Goal: Task Accomplishment & Management: Manage account settings

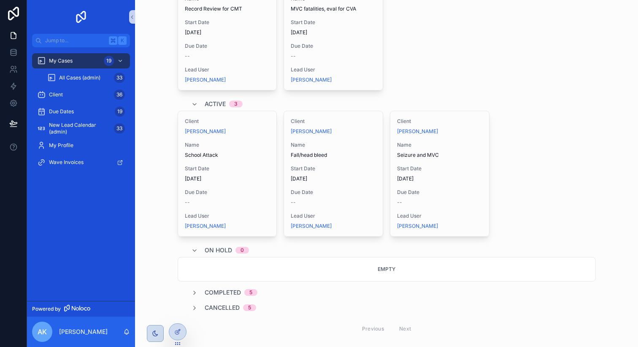
scroll to position [276, 0]
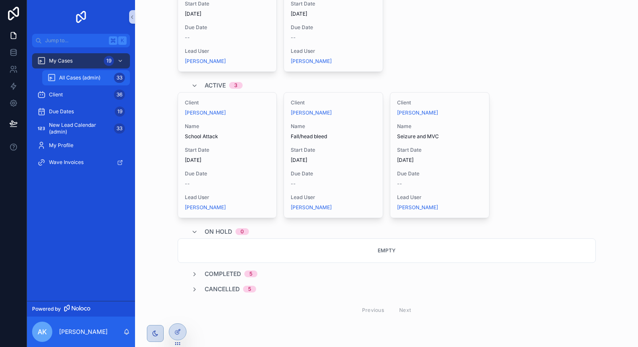
click at [77, 82] on div "All Cases (admin) 33" at bounding box center [86, 78] width 78 height 14
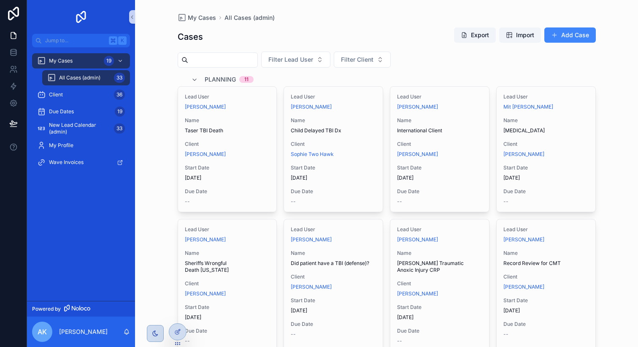
click at [207, 59] on input "scrollable content" at bounding box center [222, 60] width 69 height 12
type input "******"
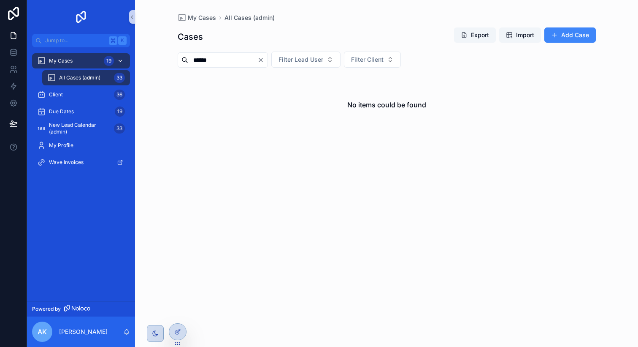
click at [74, 56] on div "My Cases 19" at bounding box center [81, 61] width 88 height 14
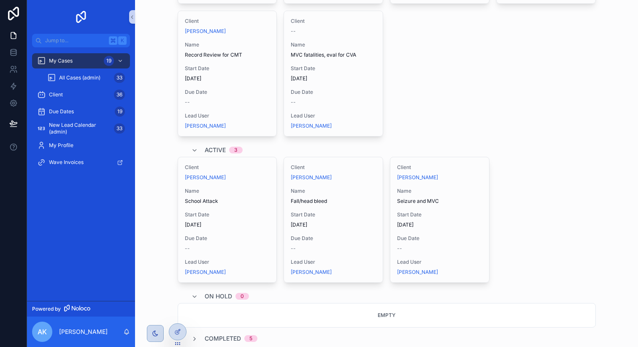
scroll to position [276, 0]
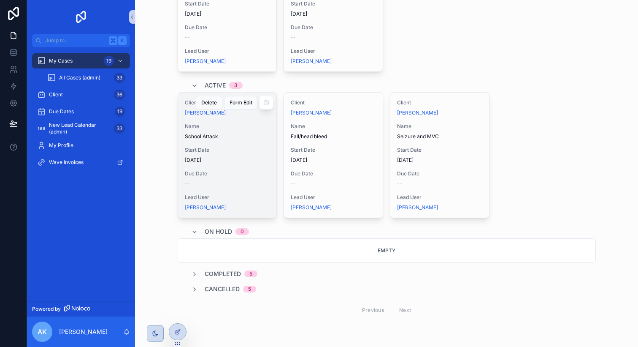
click at [225, 135] on span "School Attack" at bounding box center [227, 136] width 85 height 7
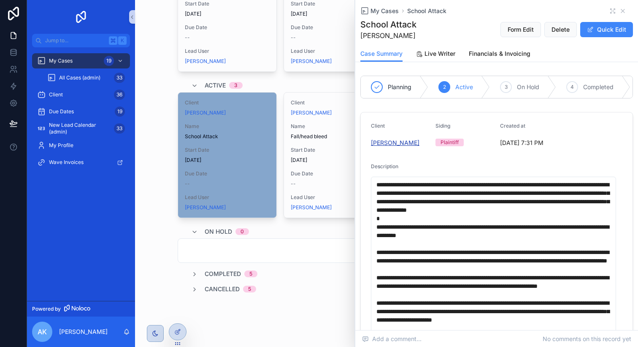
click at [400, 147] on span "[PERSON_NAME]" at bounding box center [395, 142] width 49 height 8
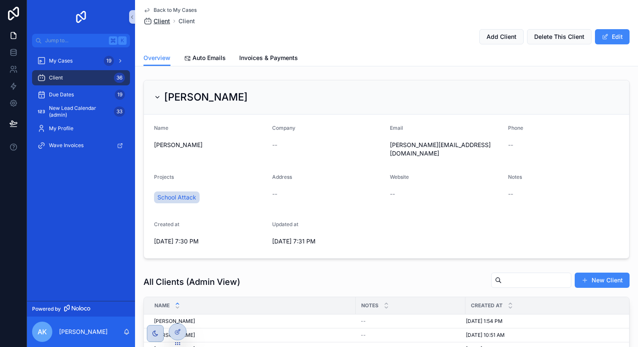
click at [159, 22] on span "Client" at bounding box center [162, 21] width 16 height 8
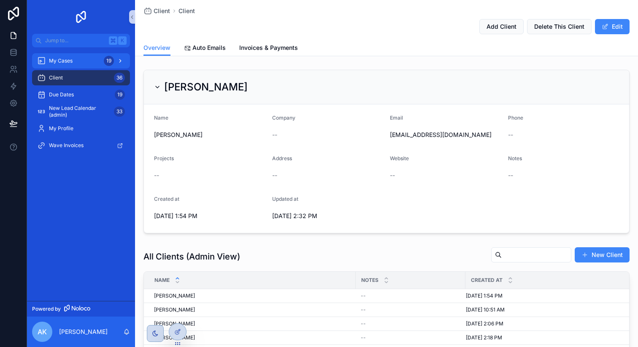
click at [83, 61] on div "My Cases 19" at bounding box center [81, 61] width 88 height 14
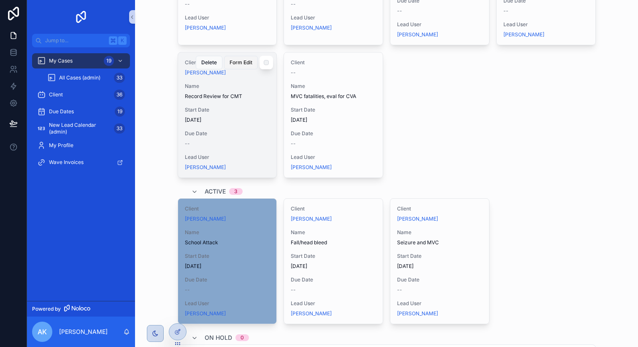
scroll to position [190, 0]
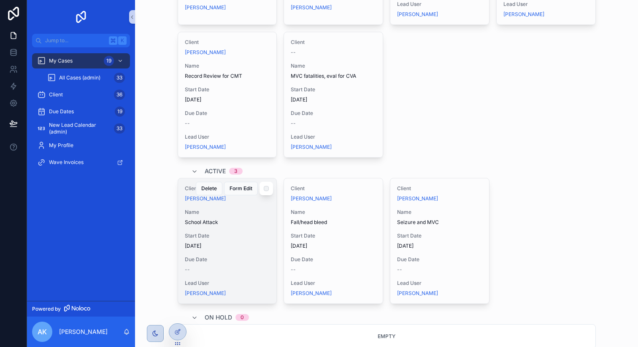
click at [249, 215] on div "Name School Attack" at bounding box center [227, 217] width 85 height 17
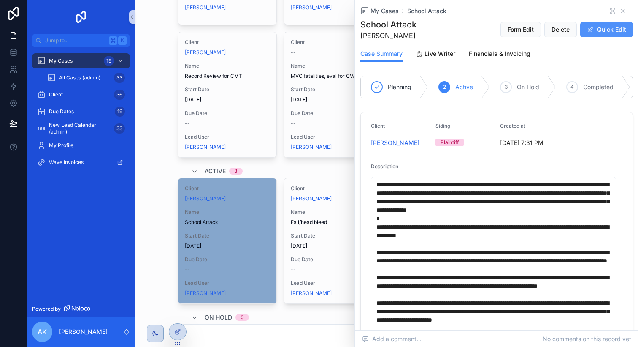
click at [607, 30] on button "Quick Edit" at bounding box center [606, 29] width 53 height 15
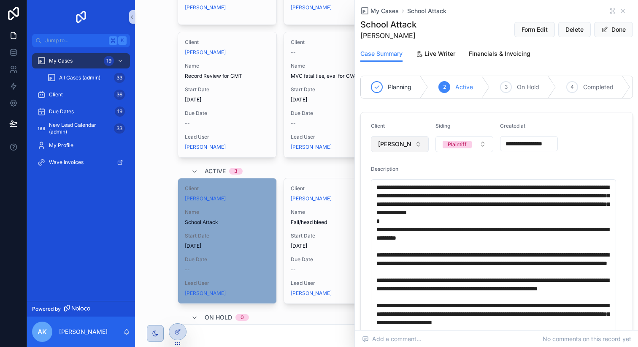
click at [420, 152] on button "[PERSON_NAME]" at bounding box center [400, 144] width 58 height 16
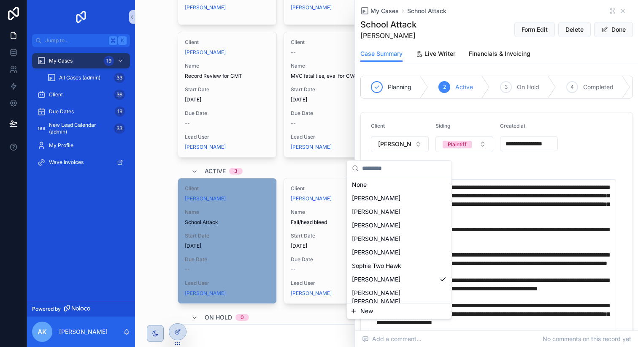
click at [371, 310] on span "New" at bounding box center [366, 310] width 13 height 8
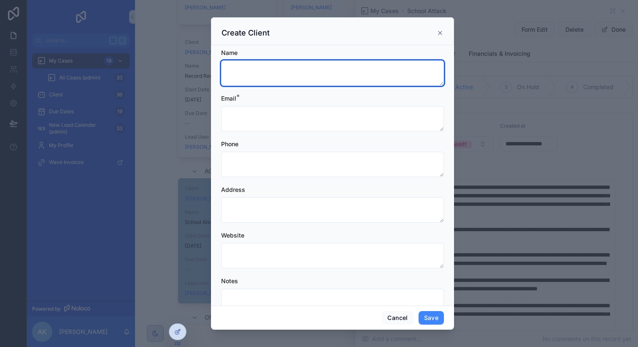
click at [341, 72] on textarea "scrollable content" at bounding box center [332, 72] width 223 height 25
type textarea "**********"
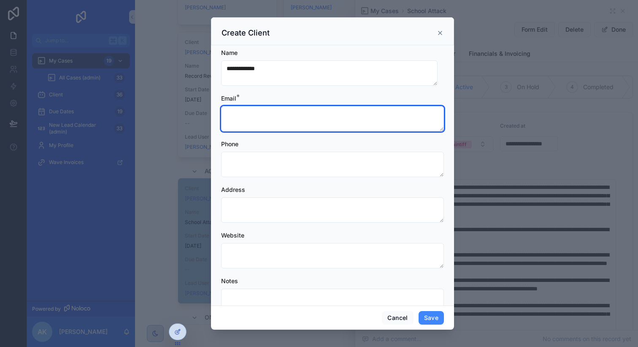
paste textarea "**********"
type textarea "**********"
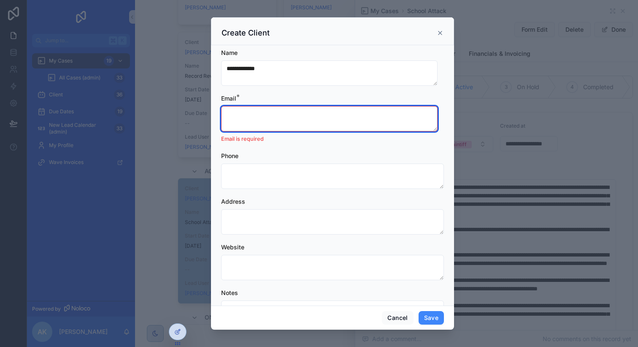
paste textarea "**********"
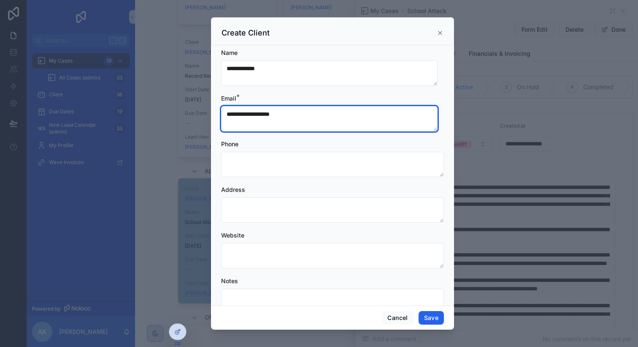
type textarea "**********"
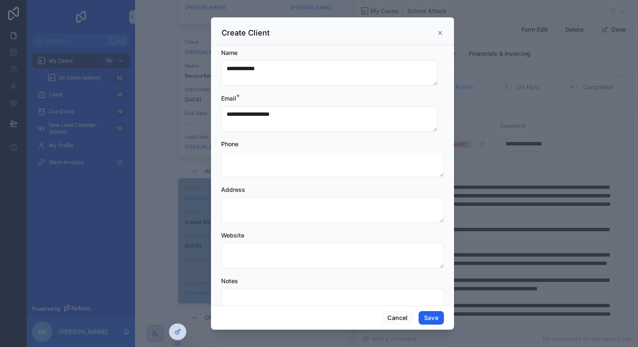
click at [438, 319] on button "Save" at bounding box center [431, 318] width 25 height 14
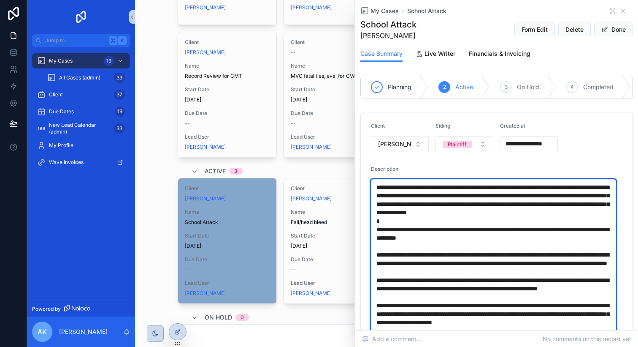
click at [381, 192] on textarea "scrollable content" at bounding box center [493, 309] width 245 height 261
click at [377, 192] on textarea "scrollable content" at bounding box center [493, 309] width 245 height 261
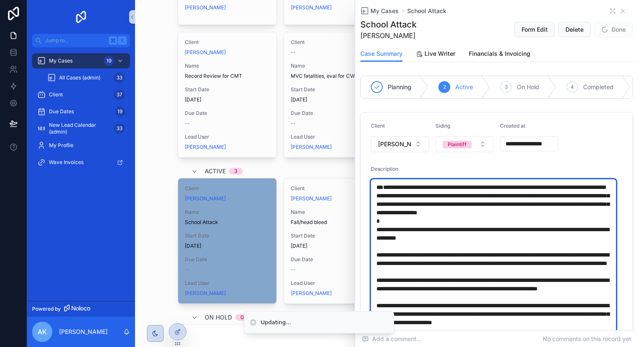
click at [376, 193] on textarea "scrollable content" at bounding box center [493, 309] width 245 height 261
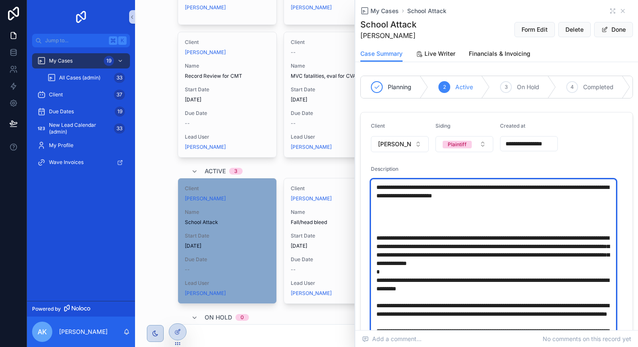
paste textarea "**********"
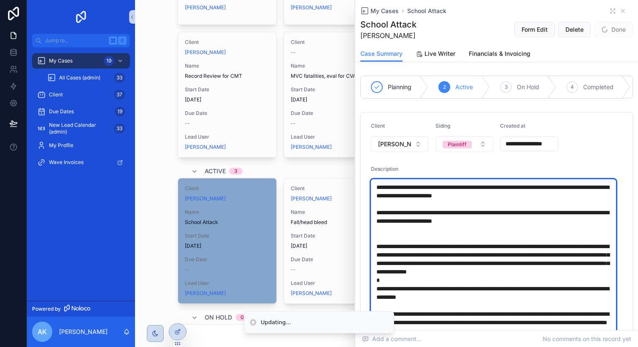
click at [401, 236] on textarea "scrollable content" at bounding box center [493, 309] width 245 height 261
type textarea "**********"
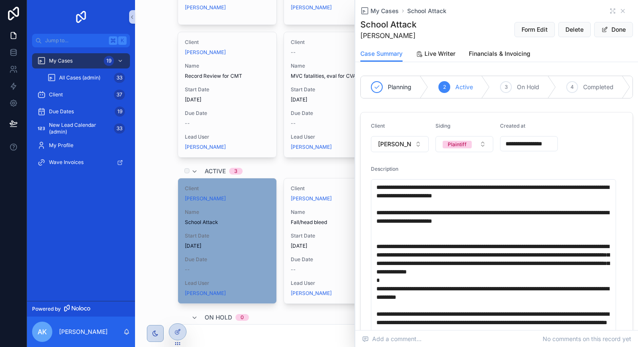
click at [283, 166] on div "Active 3" at bounding box center [387, 171] width 418 height 14
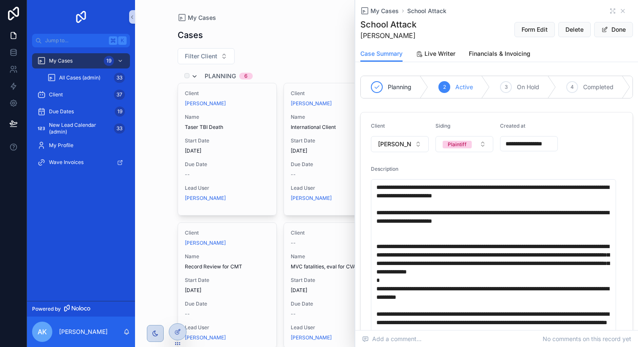
click at [191, 75] on icon "scrollable content" at bounding box center [194, 76] width 7 height 7
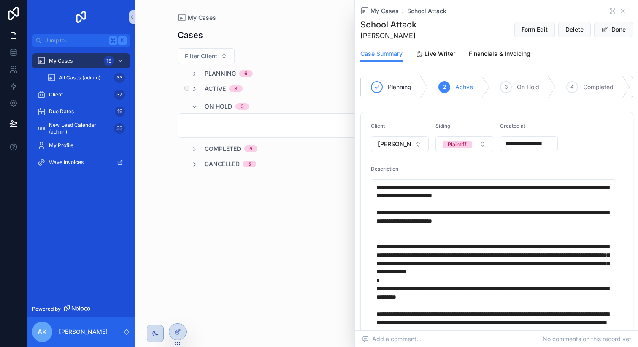
click at [197, 90] on icon "scrollable content" at bounding box center [194, 89] width 7 height 7
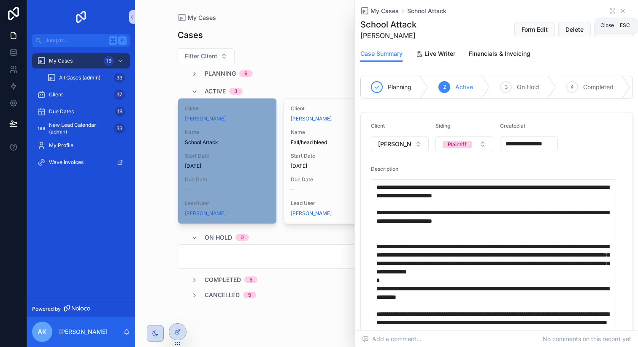
click at [620, 9] on icon "scrollable content" at bounding box center [623, 11] width 7 height 7
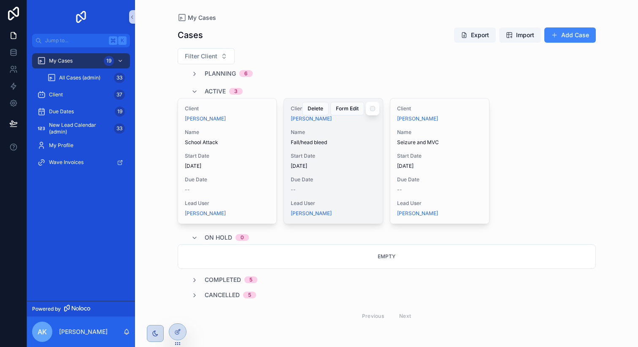
click at [322, 158] on span "Start Date" at bounding box center [333, 155] width 85 height 7
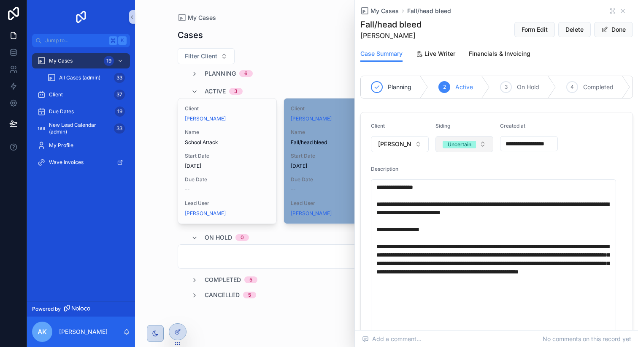
click at [480, 149] on button "Uncertain" at bounding box center [465, 144] width 58 height 16
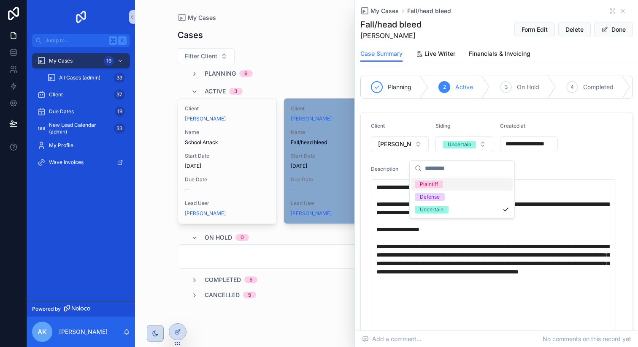
click at [431, 183] on div "Plaintiff" at bounding box center [429, 184] width 18 height 8
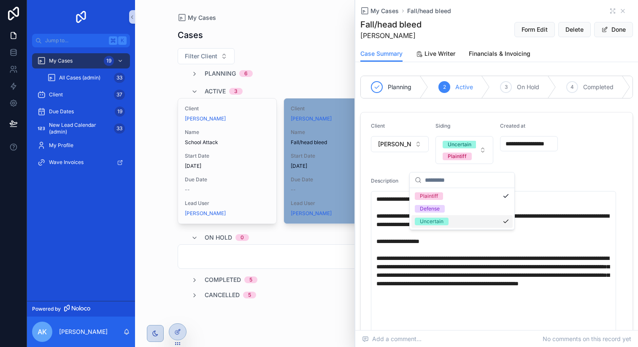
click at [448, 224] on div "Uncertain" at bounding box center [462, 221] width 101 height 13
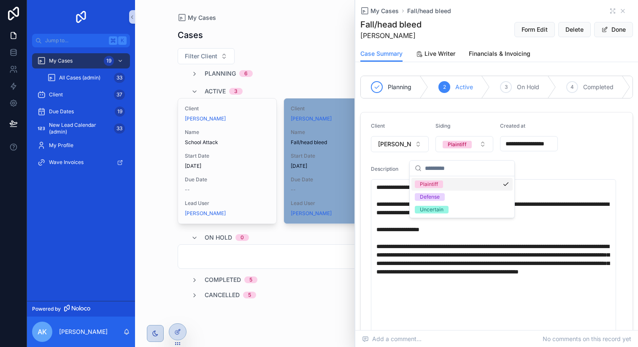
click at [548, 175] on div "Description" at bounding box center [497, 170] width 252 height 10
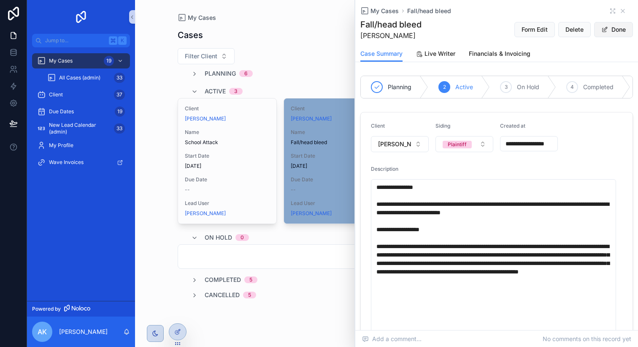
click at [618, 32] on button "Done" at bounding box center [613, 29] width 39 height 15
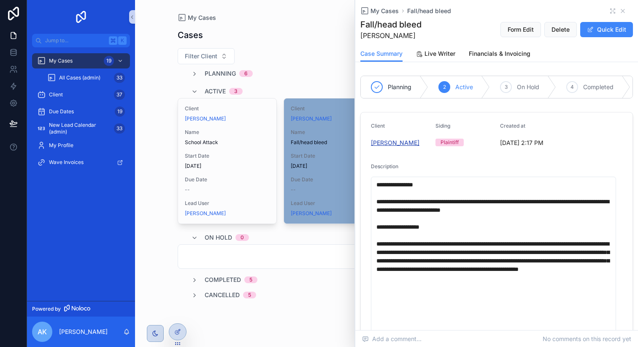
click at [381, 147] on span "[PERSON_NAME]" at bounding box center [395, 142] width 49 height 8
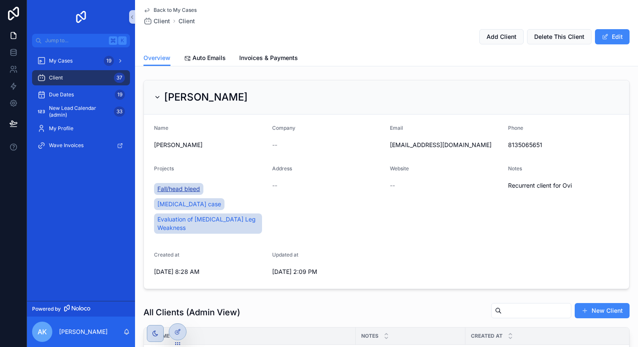
click at [182, 186] on span "Fall/head bleed" at bounding box center [178, 188] width 43 height 8
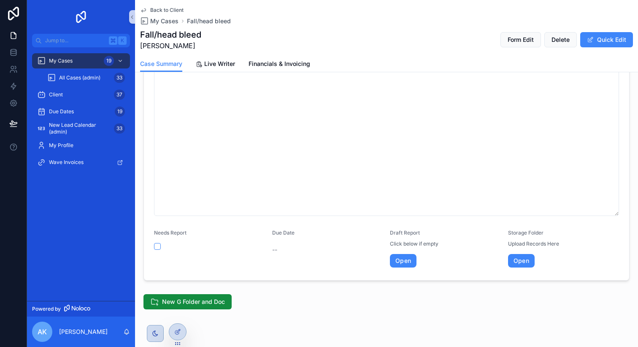
scroll to position [226, 0]
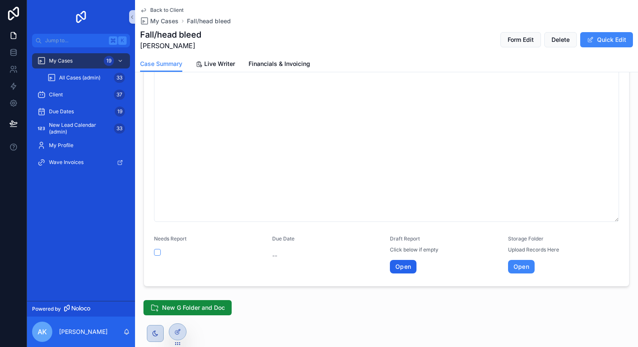
click at [398, 269] on link "Open" at bounding box center [403, 267] width 27 height 14
